Goal: Use online tool/utility: Utilize a website feature to perform a specific function

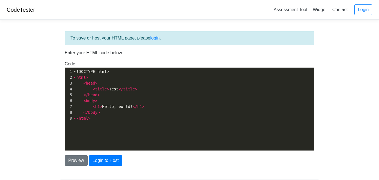
click at [152, 120] on pre "</ html >" at bounding box center [193, 118] width 241 height 6
type textarea "<!DOCTYPE html> <html> <head> <title>Test</title> </head> <body> <h1>Hello, wor…"
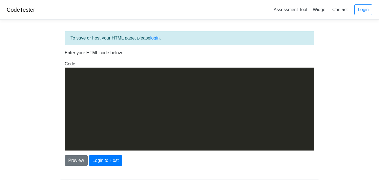
scroll to position [4569, 0]
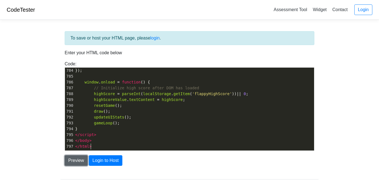
click at [84, 159] on button "Preview" at bounding box center [76, 160] width 23 height 11
click at [53, 143] on body "CodeTester Assessment Tool Widget Contact Login To save or host your HTML page,…" at bounding box center [189, 159] width 379 height 318
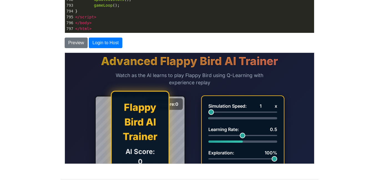
scroll to position [122, 0]
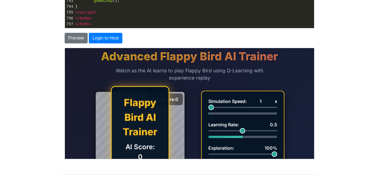
click at [197, 90] on div "High Score: 0 Flappy Bird AI Trainer AI Score: 0 Click Start to begin continuou…" at bounding box center [189, 158] width 249 height 144
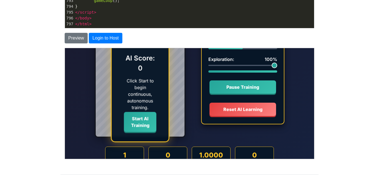
scroll to position [89, 0]
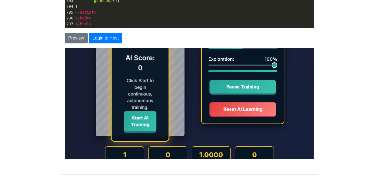
click at [146, 122] on button "Start AI Training" at bounding box center [140, 121] width 33 height 20
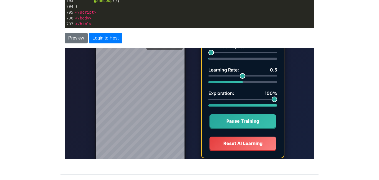
scroll to position [56, 0]
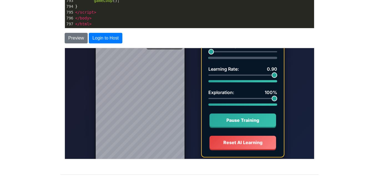
drag, startPoint x: 242, startPoint y: 76, endPoint x: 300, endPoint y: 87, distance: 59.2
type input "100"
click at [277, 75] on input "Learning Rate: 0.90" at bounding box center [242, 74] width 69 height 1
click at [300, 87] on div "High Score: 0 Flappy Bird AI Trainer AI Score: 0 Click Start to begin continuou…" at bounding box center [189, 102] width 249 height 144
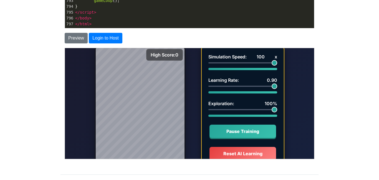
drag, startPoint x: 214, startPoint y: 62, endPoint x: 302, endPoint y: 67, distance: 88.2
type input "100"
click at [277, 63] on input "Simulation Speed: 100 x" at bounding box center [242, 62] width 69 height 1
drag, startPoint x: 273, startPoint y: 84, endPoint x: 243, endPoint y: 86, distance: 30.9
type input "50"
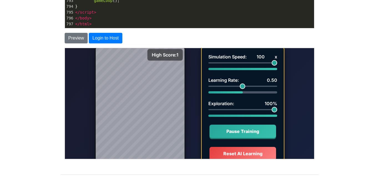
click at [243, 86] on input "Learning Rate: 0.50" at bounding box center [242, 85] width 69 height 1
drag, startPoint x: 275, startPoint y: 110, endPoint x: 246, endPoint y: 111, distance: 28.9
click at [246, 110] on input "Exploration: 55%" at bounding box center [242, 109] width 69 height 1
drag, startPoint x: 246, startPoint y: 111, endPoint x: 198, endPoint y: 108, distance: 47.9
click at [208, 109] on input "Exploration: 0%" at bounding box center [242, 109] width 69 height 1
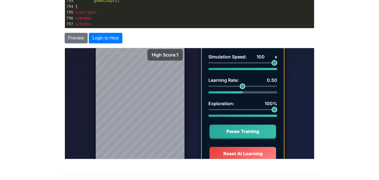
drag, startPoint x: 209, startPoint y: 110, endPoint x: 285, endPoint y: 109, distance: 75.9
type input "100"
click at [277, 109] on input "Exploration: 100%" at bounding box center [242, 109] width 69 height 1
drag, startPoint x: 243, startPoint y: 86, endPoint x: 303, endPoint y: 78, distance: 61.0
type input "100"
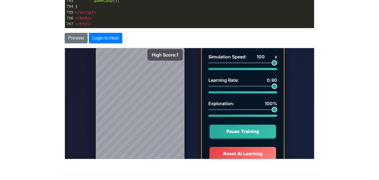
click at [277, 85] on input "Learning Rate: 0.90" at bounding box center [242, 85] width 69 height 1
drag, startPoint x: 272, startPoint y: 62, endPoint x: 235, endPoint y: 63, distance: 37.2
click at [235, 63] on input "Simulation Speed: 38 x" at bounding box center [242, 62] width 69 height 1
drag, startPoint x: 235, startPoint y: 63, endPoint x: 171, endPoint y: 64, distance: 64.2
click at [208, 63] on input "Simulation Speed: 1 x" at bounding box center [242, 62] width 69 height 1
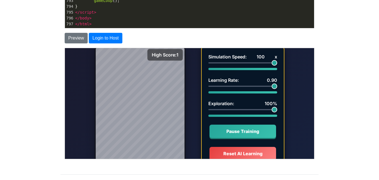
drag, startPoint x: 211, startPoint y: 61, endPoint x: 292, endPoint y: 62, distance: 81.4
click at [277, 62] on input "Simulation Speed: 100 x" at bounding box center [242, 62] width 69 height 1
type input "99"
click at [38, 39] on body "CodeTester Assessment Tool Widget Contact Login To save or host your HTML page,…" at bounding box center [189, 37] width 379 height 318
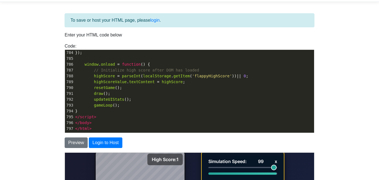
scroll to position [0, 0]
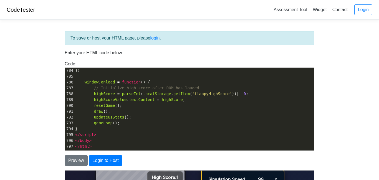
click at [30, 133] on body "CodeTester Assessment Tool Widget Contact Login To save or host your HTML page,…" at bounding box center [189, 159] width 379 height 318
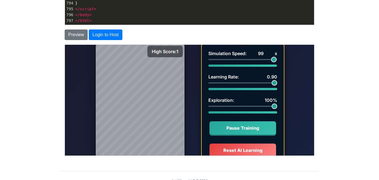
scroll to position [133, 0]
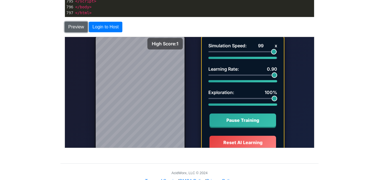
click at [76, 27] on button "Preview" at bounding box center [76, 27] width 23 height 11
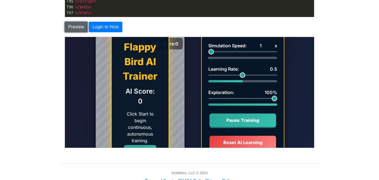
scroll to position [44, 0]
drag, startPoint x: 212, startPoint y: 49, endPoint x: 294, endPoint y: 61, distance: 83.4
type input "100"
click at [277, 52] on input "Simulation Speed: 1 x" at bounding box center [242, 51] width 69 height 1
click at [189, 87] on div "High Score: 0 Flappy Bird AI Trainer AI Score: 0 Click Start to begin continuou…" at bounding box center [189, 102] width 249 height 144
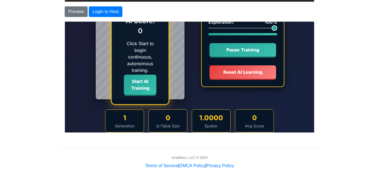
scroll to position [151, 0]
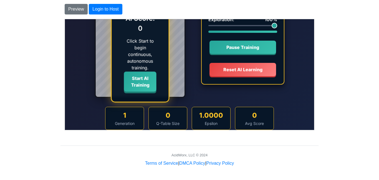
click at [148, 86] on button "Start AI Training" at bounding box center [140, 81] width 33 height 20
click at [145, 80] on button "Start AI Training" at bounding box center [140, 81] width 33 height 20
click at [148, 84] on button "Start AI Training" at bounding box center [140, 81] width 33 height 20
click at [129, 80] on button "Start AI Training" at bounding box center [140, 81] width 33 height 20
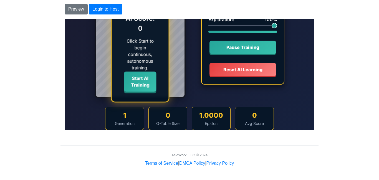
click at [129, 80] on button "Start AI Training" at bounding box center [140, 81] width 33 height 20
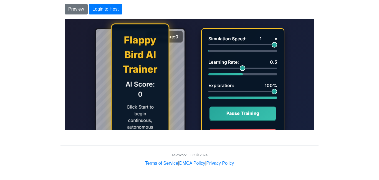
scroll to position [33, 0]
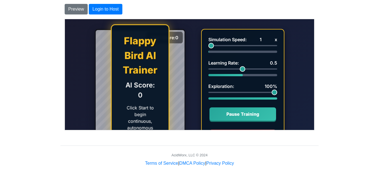
drag, startPoint x: 274, startPoint y: 44, endPoint x: 180, endPoint y: 54, distance: 94.1
type input "1"
click at [208, 46] on input "Simulation Speed: 1 x" at bounding box center [242, 45] width 69 height 1
click at [198, 51] on div "High Score: 0 Flappy Bird AI Trainer AI Score: 0 Click Start to begin continuou…" at bounding box center [189, 96] width 249 height 144
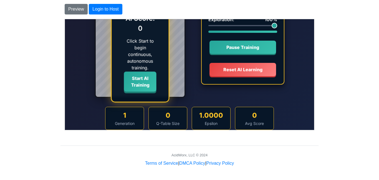
click at [134, 85] on button "Start AI Training" at bounding box center [140, 81] width 33 height 20
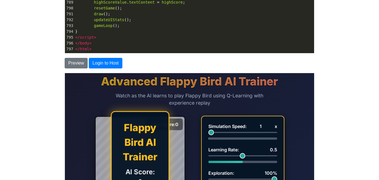
scroll to position [96, 0]
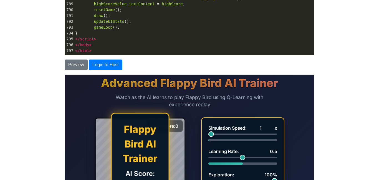
click at [76, 58] on div "Preview Login to Host" at bounding box center [190, 62] width 258 height 15
click at [78, 63] on button "Preview" at bounding box center [76, 64] width 23 height 11
click at [79, 64] on button "Preview" at bounding box center [76, 64] width 23 height 11
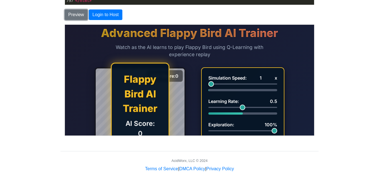
scroll to position [151, 0]
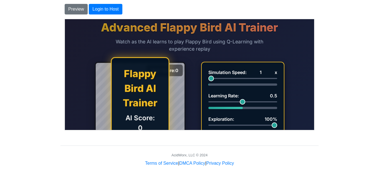
click at [193, 70] on div "High Score: 0 Flappy Bird AI Trainer AI Score: 0 Click Start to begin continuou…" at bounding box center [189, 129] width 249 height 144
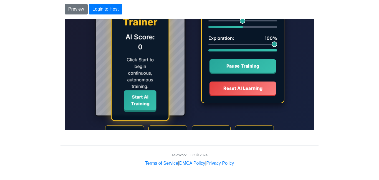
scroll to position [89, 0]
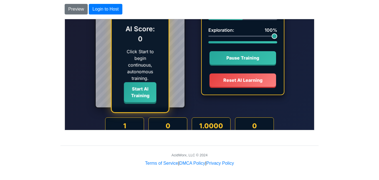
click at [135, 96] on button "Start AI Training" at bounding box center [140, 92] width 33 height 20
click at [222, 63] on button "Pause Training" at bounding box center [242, 56] width 67 height 13
click at [132, 106] on div "Flappy Bird AI Trainer AI Score: 0 Click Start to begin continuous, autonomous …" at bounding box center [140, 40] width 59 height 145
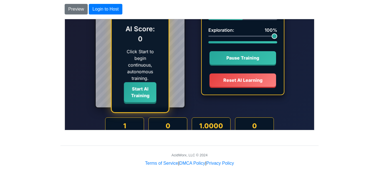
click at [138, 100] on button "Start AI Training" at bounding box center [140, 92] width 33 height 20
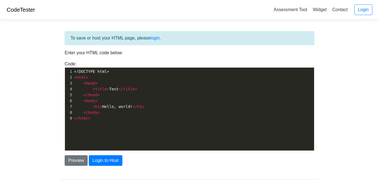
scroll to position [34, 0]
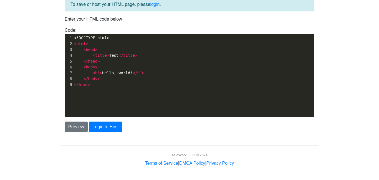
click at [96, 100] on div "xxxxxxxxxx 1 <!DOCTYPE html> 2 < html > 3 < head > 4 < title > Test </ title > …" at bounding box center [194, 79] width 258 height 91
type textarea "<!DOCTYPE html> <html> <head> <title>Test</title> </head> <body> <h1>Hello, wor…"
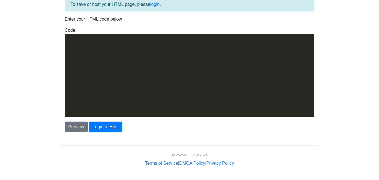
scroll to position [4569, 0]
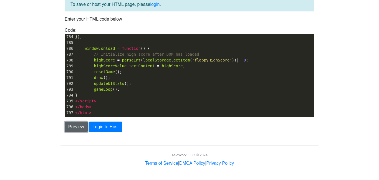
click at [77, 126] on button "Preview" at bounding box center [76, 126] width 23 height 11
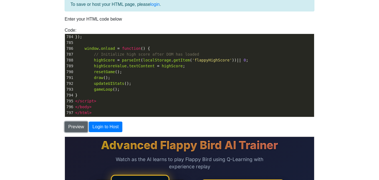
scroll to position [0, 0]
click at [49, 132] on body "CodeTester Assessment Tool Widget Contact Login To save or host your HTML page,…" at bounding box center [189, 125] width 379 height 318
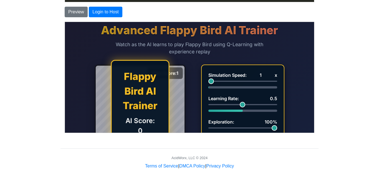
scroll to position [151, 0]
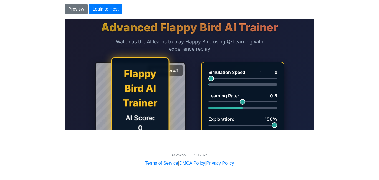
click at [129, 105] on h1 "Flappy Bird AI Trainer" at bounding box center [140, 88] width 35 height 44
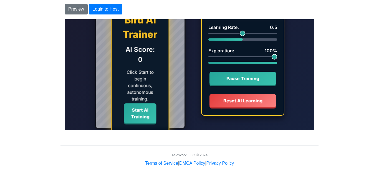
scroll to position [89, 0]
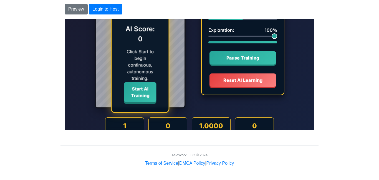
click at [143, 96] on button "Start AI Training" at bounding box center [140, 92] width 33 height 20
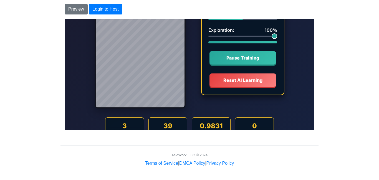
click at [310, 46] on div "High Score: 1 Flappy Bird AI Trainer AI Score: 0 Click Start to begin continuou…" at bounding box center [189, 40] width 249 height 144
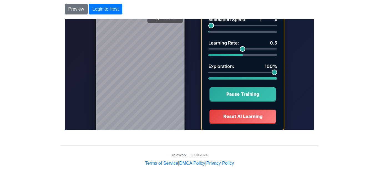
scroll to position [44, 0]
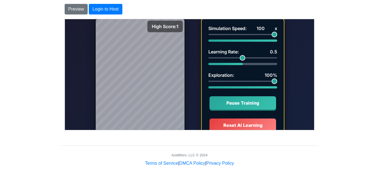
drag, startPoint x: 212, startPoint y: 33, endPoint x: 302, endPoint y: 26, distance: 90.5
type input "100"
click at [277, 34] on input "Simulation Speed: 100 x" at bounding box center [242, 34] width 69 height 1
click at [300, 42] on div "High Score: 1 Flappy Bird AI Trainer AI Score: 0 Click Start to begin continuou…" at bounding box center [189, 85] width 249 height 144
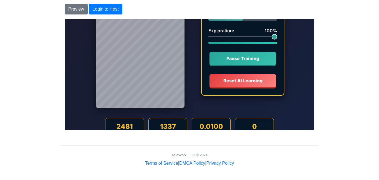
scroll to position [99, 0]
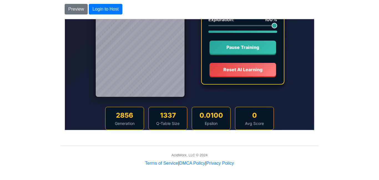
click at [321, 86] on div "To save or host your HTML page, please login . Enter your HTML code below Code:…" at bounding box center [189, 19] width 267 height 293
click at [296, 86] on div "High Score: 1 Flappy Bird AI Trainer AI Score: 0 Click Start to begin continuou…" at bounding box center [189, 29] width 249 height 144
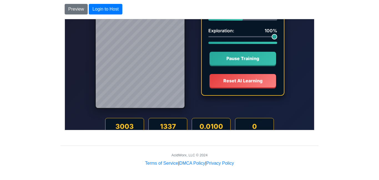
scroll to position [55, 0]
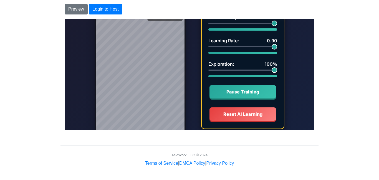
drag, startPoint x: 242, startPoint y: 46, endPoint x: 324, endPoint y: 44, distance: 81.7
type input "100"
click at [277, 46] on input "Learning Rate: 0.90" at bounding box center [242, 46] width 69 height 1
click at [294, 52] on div "High Score: 1 Flappy Bird AI Trainer AI Score: 0 Click Start to begin continuou…" at bounding box center [189, 74] width 249 height 144
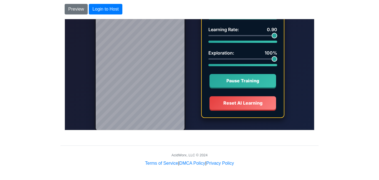
scroll to position [99, 0]
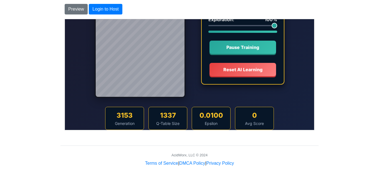
click at [286, 92] on div "High Score: 1 Flappy Bird AI Trainer AI Score: 0 Click Start to begin continuou…" at bounding box center [189, 29] width 249 height 144
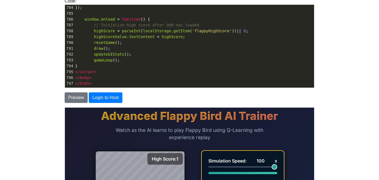
scroll to position [40, 0]
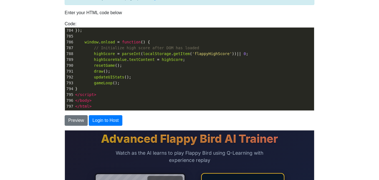
click at [150, 51] on span "localStorage" at bounding box center [157, 53] width 28 height 4
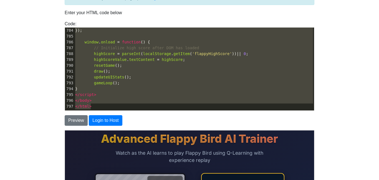
type textarea "<!DOCTYPE html> <html lang="en"> <head> <meta charset="UTF-8"> <meta name="view…"
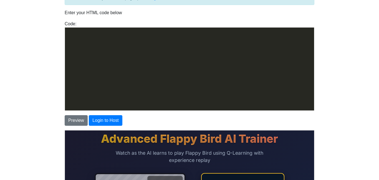
scroll to position [4866, 0]
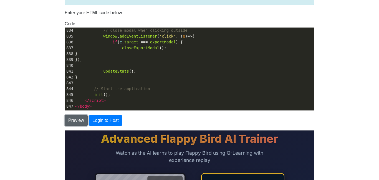
click at [73, 124] on button "Preview" at bounding box center [76, 120] width 23 height 11
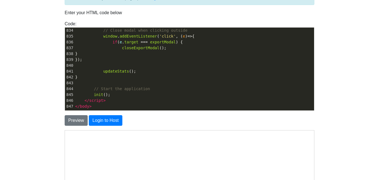
click at [19, 123] on body "CodeTester Assessment Tool Widget Contact Login To save or host your HTML page,…" at bounding box center [189, 119] width 379 height 318
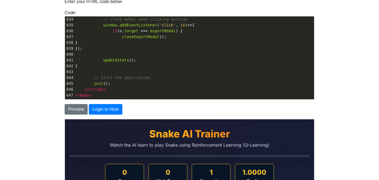
scroll to position [151, 0]
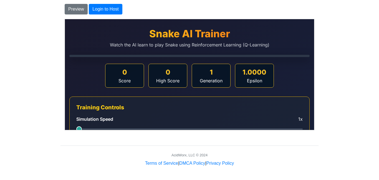
click at [91, 86] on div "0 Score 0 High Score 1 Generation 1.0000 Epsilon" at bounding box center [189, 75] width 241 height 24
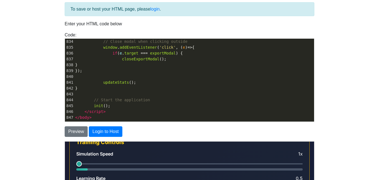
scroll to position [89, 0]
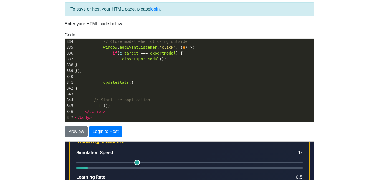
drag, startPoint x: 79, startPoint y: 161, endPoint x: 139, endPoint y: 157, distance: 59.9
type input "6"
click at [139, 161] on input "range" at bounding box center [189, 161] width 227 height 1
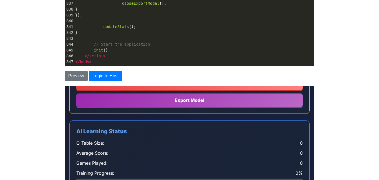
scroll to position [151, 0]
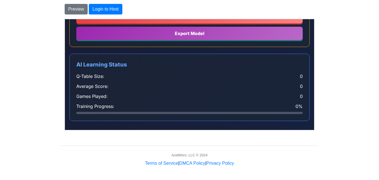
click at [152, 117] on div "AI Learning Status Q-Table Size: 0 Average Score: 0 Games Played: 0 Training Pr…" at bounding box center [189, 86] width 241 height 67
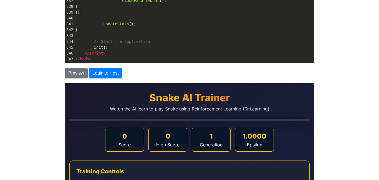
scroll to position [62, 0]
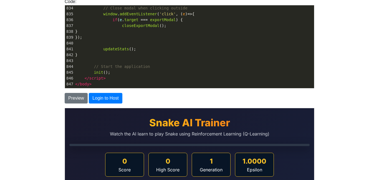
click at [78, 29] on span "}" at bounding box center [76, 31] width 3 height 4
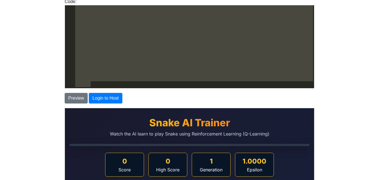
type textarea "<!DOCTYPE html> <html lang="en"> <head> <meta charset="UTF-8"> <meta name="view…"
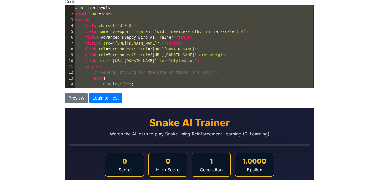
click at [296, 56] on pre "< link rel = "preconnect" href = "https://fonts.gstatic.com" crossorigin >" at bounding box center [194, 55] width 240 height 6
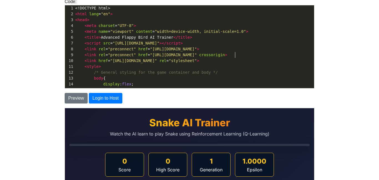
click at [145, 52] on pre "< link rel = "preconnect" href = "https://fonts.gstatic.com" crossorigin >" at bounding box center [194, 55] width 240 height 6
type textarea "<!DOCTYPE html> <html lang="en"> <head> <meta charset="UTF-8"> <meta name="view…"
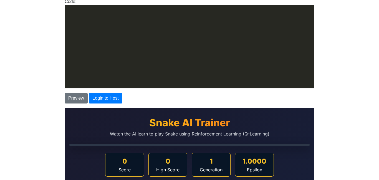
scroll to position [5134, 0]
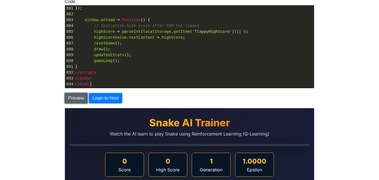
click at [81, 97] on button "Preview" at bounding box center [76, 98] width 23 height 11
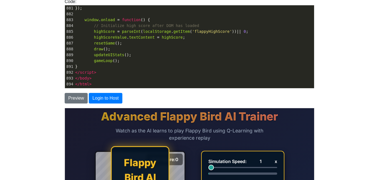
click at [34, 101] on body "CodeTester Assessment Tool Widget Contact Login To save or host your HTML page,…" at bounding box center [189, 97] width 379 height 318
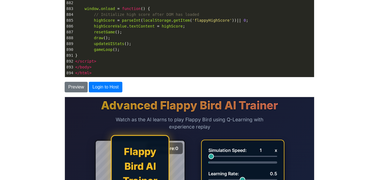
scroll to position [151, 0]
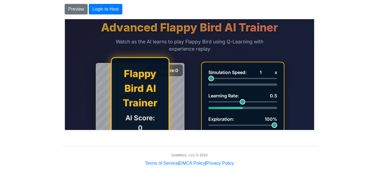
click at [131, 90] on h1 "Flappy Bird AI Trainer" at bounding box center [140, 88] width 35 height 44
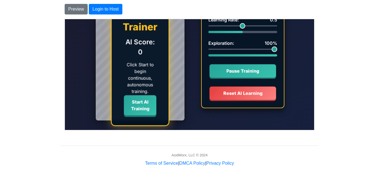
scroll to position [78, 0]
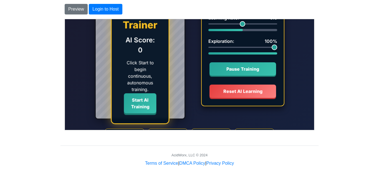
click at [136, 106] on button "Start AI Training" at bounding box center [140, 103] width 33 height 20
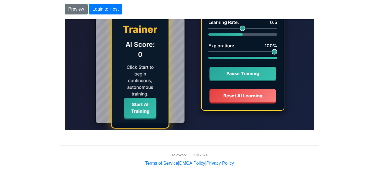
scroll to position [67, 0]
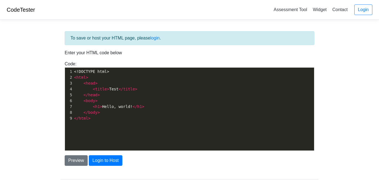
scroll to position [34, 0]
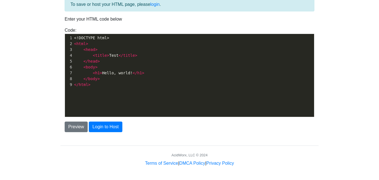
click at [126, 82] on pre "</ html >" at bounding box center [193, 85] width 241 height 6
type textarea "<!DOCTYPE html> <html> <head> <title>Test</title> </head> <body> <h1>Hello, wor…"
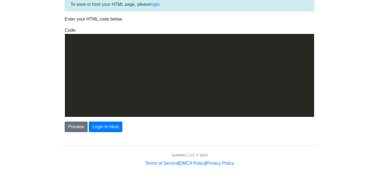
scroll to position [5134, 0]
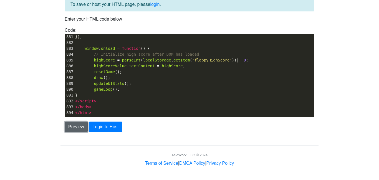
click at [84, 130] on button "Preview" at bounding box center [76, 126] width 23 height 11
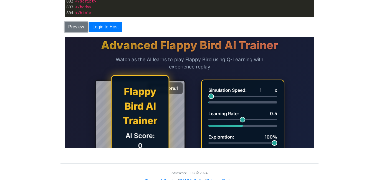
scroll to position [151, 0]
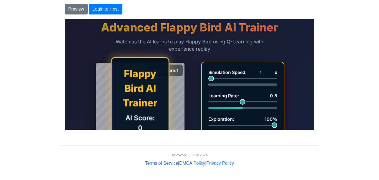
click at [136, 119] on p "AI Score: 0" at bounding box center [140, 123] width 35 height 20
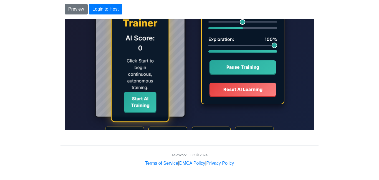
scroll to position [89, 0]
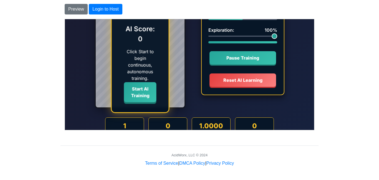
click at [137, 94] on button "Start AI Training" at bounding box center [140, 92] width 33 height 20
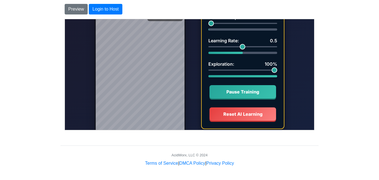
scroll to position [44, 0]
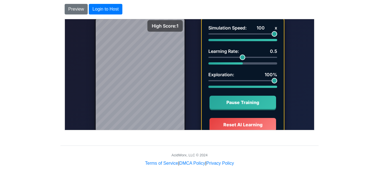
drag, startPoint x: 213, startPoint y: 35, endPoint x: 294, endPoint y: 41, distance: 81.6
type input "100"
click at [277, 34] on input "Simulation Speed: 100 x" at bounding box center [242, 33] width 69 height 1
click at [298, 42] on div "High Score: 1 Flappy Bird AI Trainer AI Score: 0 Click Start to begin continuou…" at bounding box center [189, 85] width 249 height 144
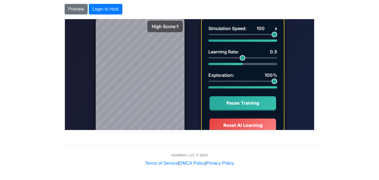
scroll to position [99, 0]
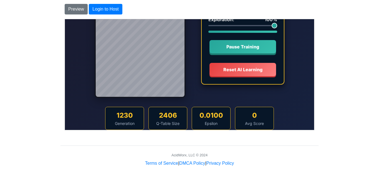
click at [261, 47] on button "Pause Training" at bounding box center [242, 46] width 67 height 13
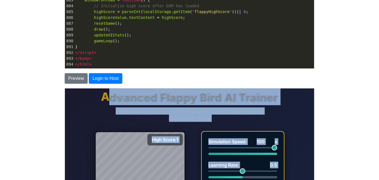
scroll to position [0, 0]
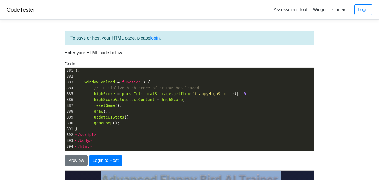
drag, startPoint x: 261, startPoint y: 272, endPoint x: 96, endPoint y: 137, distance: 213.4
copy body "Advanced Flappy Bird AI Trainer Watch as the AI learns to play Flappy Bird usin…"
